Goal: Task Accomplishment & Management: Manage account settings

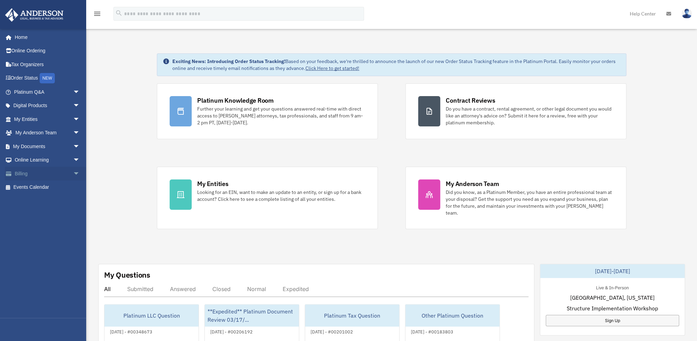
click at [73, 173] on span "arrow_drop_down" at bounding box center [80, 174] width 14 height 14
click at [39, 201] on link "Past Invoices" at bounding box center [50, 201] width 81 height 14
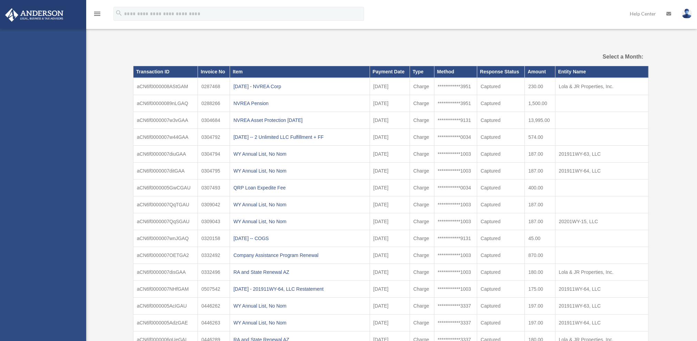
select select
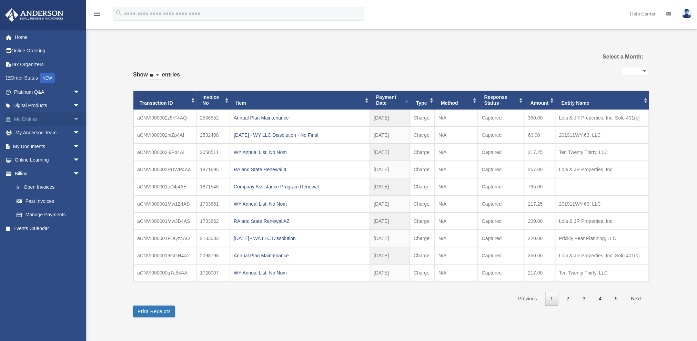
click at [73, 119] on span "arrow_drop_down" at bounding box center [80, 119] width 14 height 14
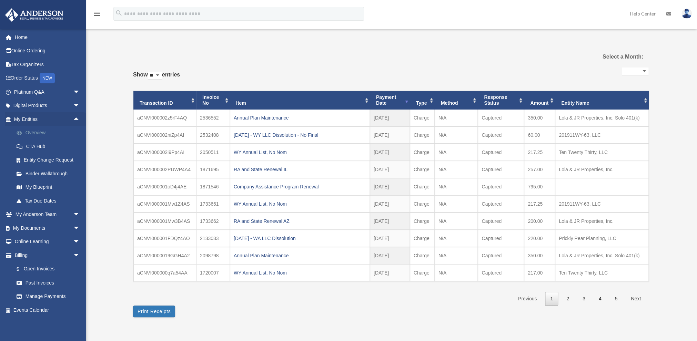
click at [40, 132] on link "Overview" at bounding box center [50, 133] width 81 height 14
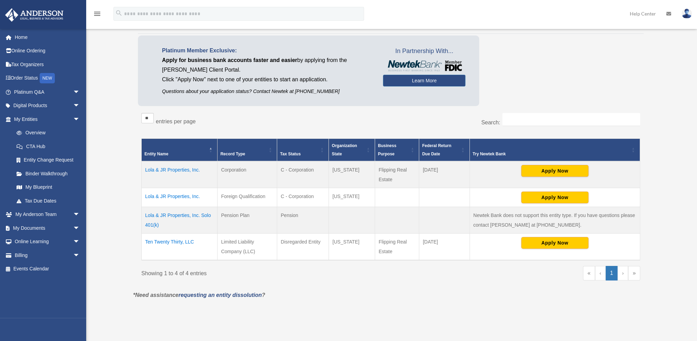
scroll to position [83, 0]
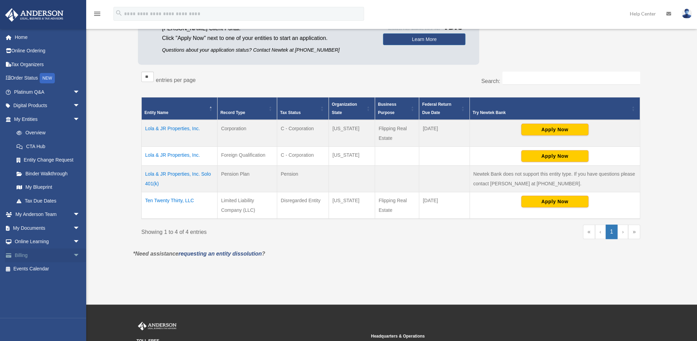
click at [73, 252] on span "arrow_drop_down" at bounding box center [80, 256] width 14 height 14
click at [45, 281] on link "Past Invoices" at bounding box center [50, 283] width 81 height 14
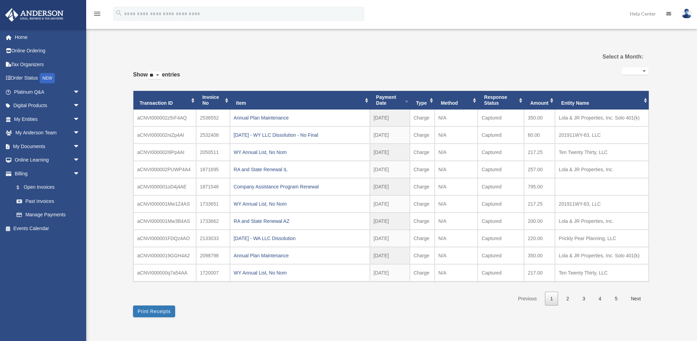
select select
